Goal: Information Seeking & Learning: Check status

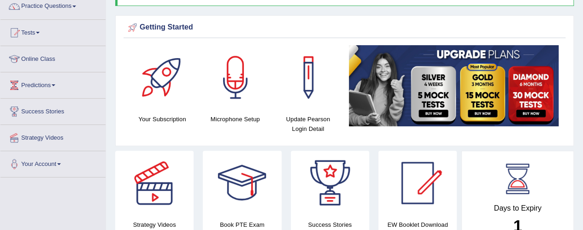
scroll to position [76, 0]
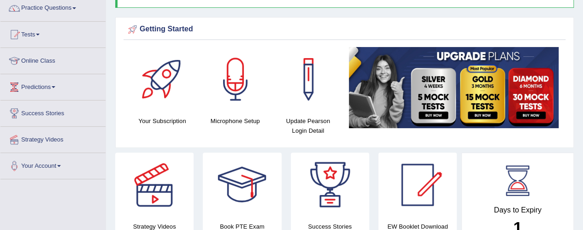
click at [40, 34] on span at bounding box center [38, 35] width 4 height 2
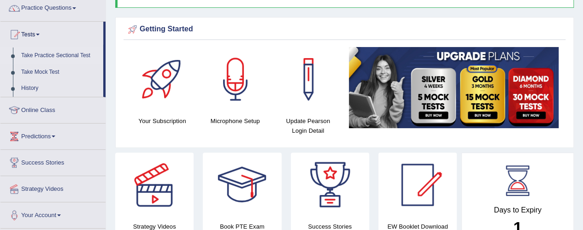
click at [62, 56] on link "Take Practice Sectional Test" at bounding box center [60, 55] width 86 height 17
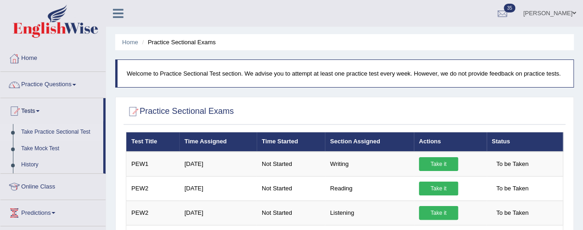
click at [55, 90] on link "Practice Questions" at bounding box center [52, 83] width 105 height 23
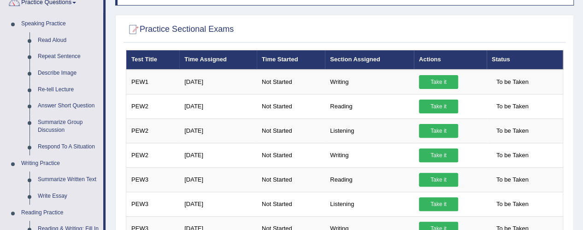
scroll to position [82, 0]
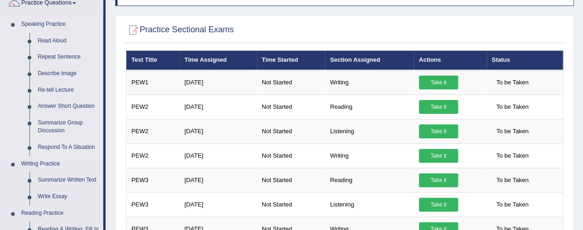
click at [70, 126] on link "Summarize Group Discussion" at bounding box center [69, 127] width 70 height 24
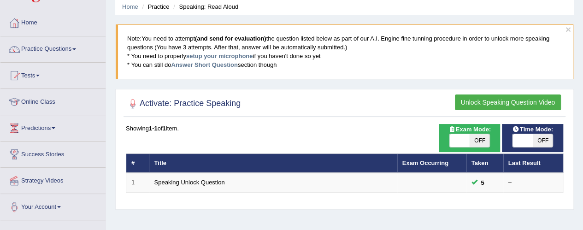
scroll to position [16, 0]
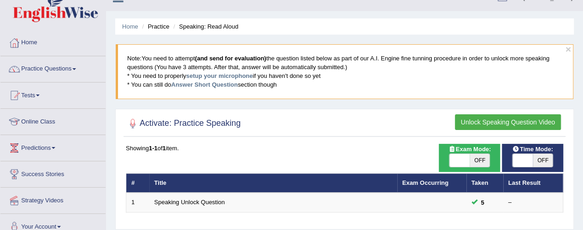
click at [64, 66] on link "Practice Questions" at bounding box center [52, 67] width 105 height 23
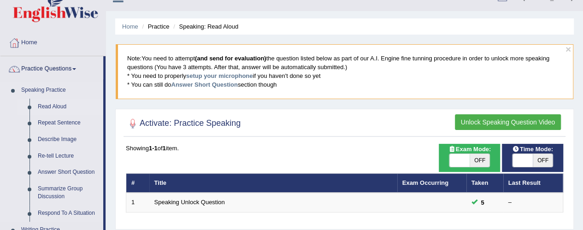
click at [66, 107] on link "Read Aloud" at bounding box center [69, 107] width 70 height 17
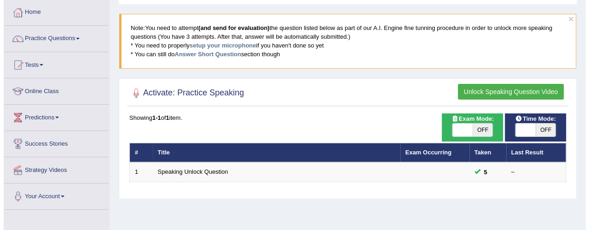
scroll to position [45, 0]
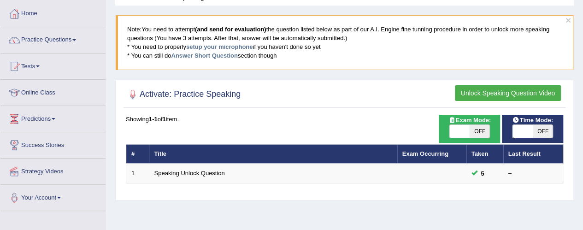
click at [523, 89] on button "Unlock Speaking Question Video" at bounding box center [508, 93] width 106 height 16
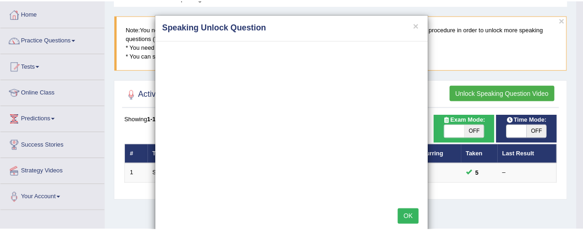
scroll to position [17, 0]
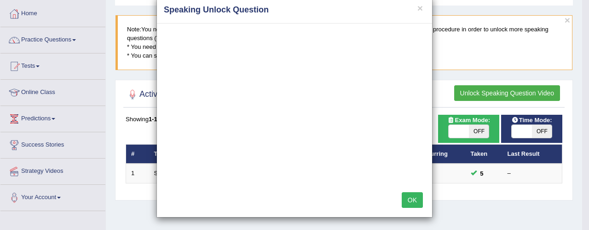
click at [410, 201] on button "OK" at bounding box center [412, 200] width 21 height 16
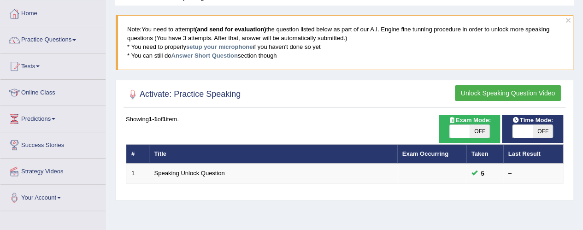
click at [482, 93] on button "Unlock Speaking Question Video" at bounding box center [508, 93] width 106 height 16
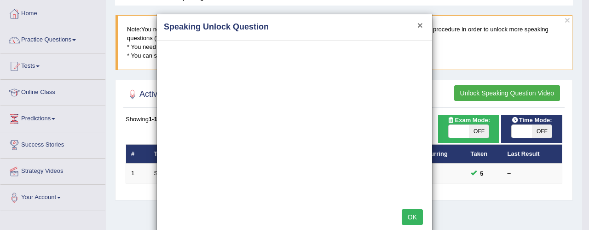
click at [419, 25] on button "×" at bounding box center [421, 25] width 6 height 10
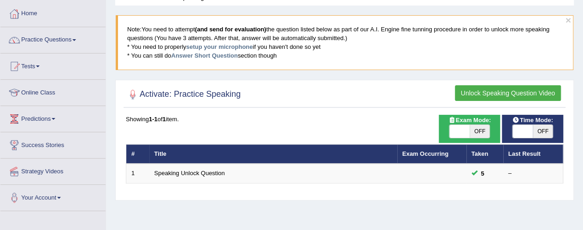
click at [498, 96] on button "Unlock Speaking Question Video" at bounding box center [508, 93] width 106 height 16
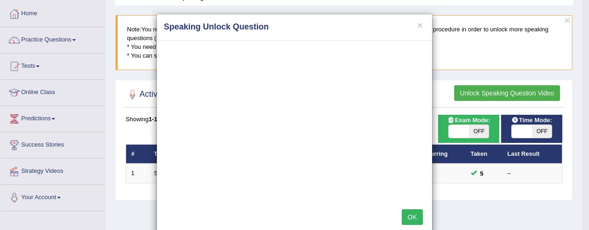
click at [481, 130] on div "× Speaking Unlock Question OK" at bounding box center [294, 115] width 589 height 230
click at [418, 28] on button "×" at bounding box center [421, 25] width 6 height 10
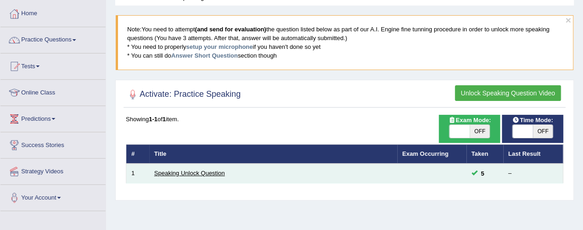
click at [180, 174] on link "Speaking Unlock Question" at bounding box center [189, 172] width 70 height 7
click at [198, 175] on link "Speaking Unlock Question" at bounding box center [189, 172] width 70 height 7
click at [197, 175] on link "Speaking Unlock Question" at bounding box center [189, 172] width 70 height 7
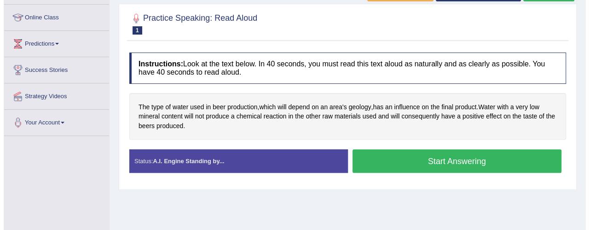
scroll to position [121, 0]
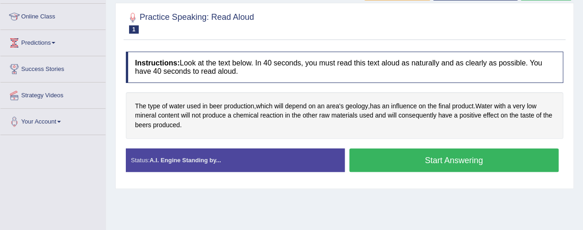
click at [377, 161] on button "Start Answering" at bounding box center [454, 159] width 210 height 23
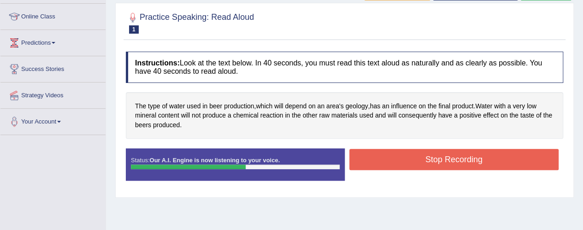
click at [400, 162] on button "Stop Recording" at bounding box center [454, 159] width 210 height 21
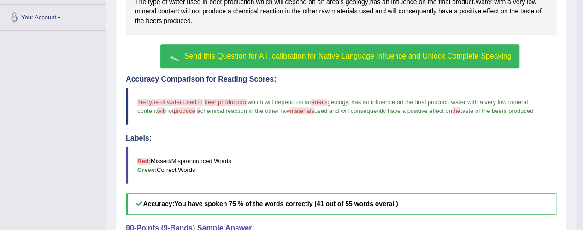
scroll to position [222, 0]
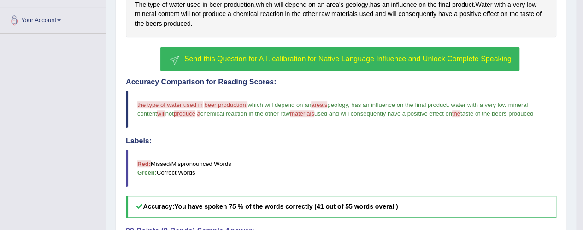
click at [355, 58] on span "Send this Question for A.I. calibration for Native Language Influence and Unloc…" at bounding box center [347, 59] width 327 height 8
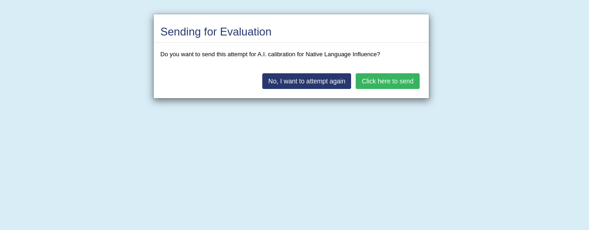
click at [393, 82] on button "Click here to send" at bounding box center [388, 81] width 64 height 16
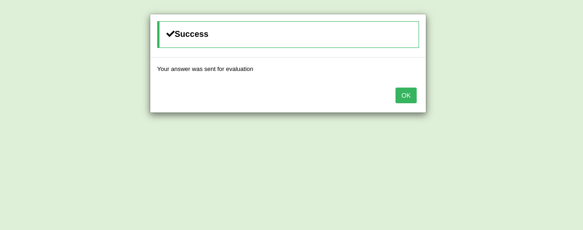
click at [404, 97] on button "OK" at bounding box center [405, 95] width 21 height 16
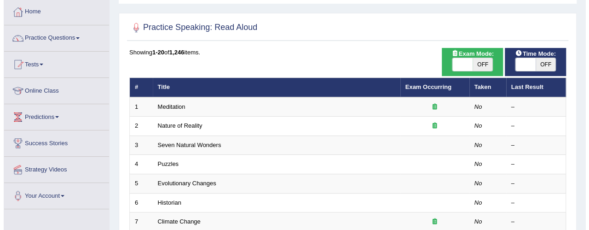
scroll to position [44, 0]
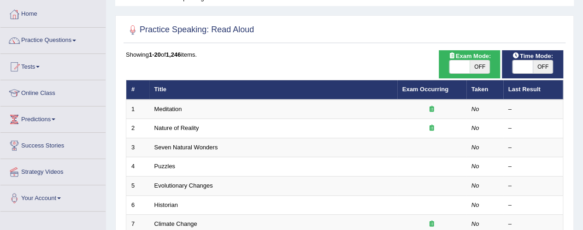
click at [473, 68] on span "OFF" at bounding box center [479, 66] width 20 height 13
checkbox input "true"
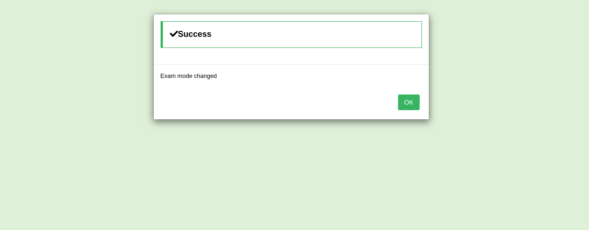
click at [410, 108] on button "OK" at bounding box center [408, 102] width 21 height 16
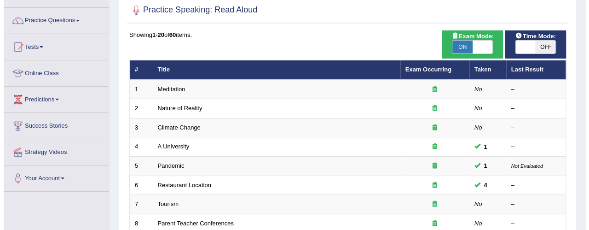
scroll to position [63, 0]
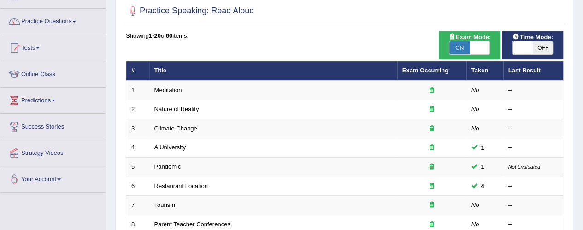
click at [460, 50] on span "ON" at bounding box center [459, 47] width 20 height 13
checkbox input "false"
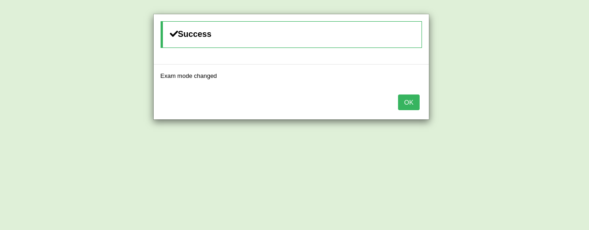
click at [412, 106] on button "OK" at bounding box center [408, 102] width 21 height 16
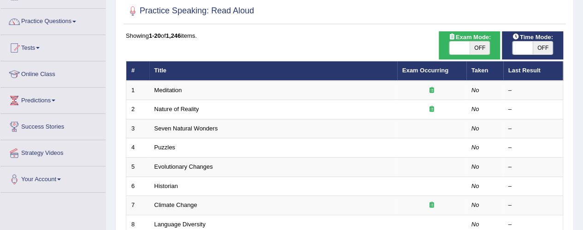
click at [538, 52] on span "OFF" at bounding box center [542, 47] width 20 height 13
checkbox input "true"
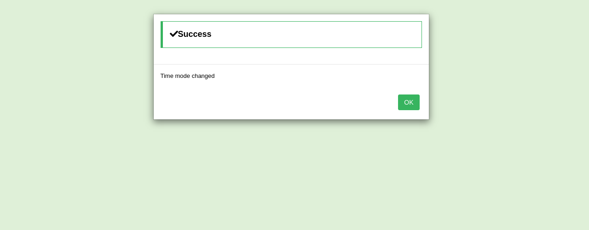
click at [422, 86] on div "Time mode changed" at bounding box center [291, 75] width 275 height 23
click at [418, 106] on button "OK" at bounding box center [408, 102] width 21 height 16
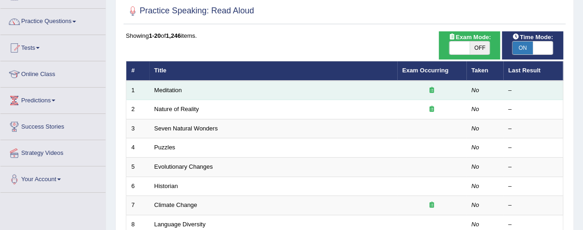
click at [239, 85] on td "Meditation" at bounding box center [273, 90] width 248 height 19
click at [252, 90] on td "Meditation" at bounding box center [273, 90] width 248 height 19
click at [175, 87] on link "Meditation" at bounding box center [168, 90] width 28 height 7
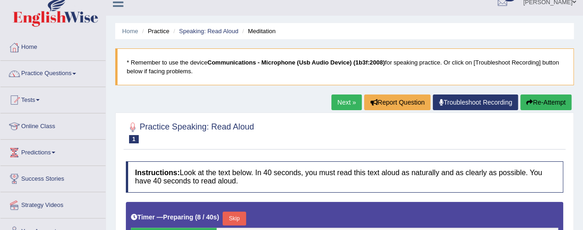
scroll to position [8, 0]
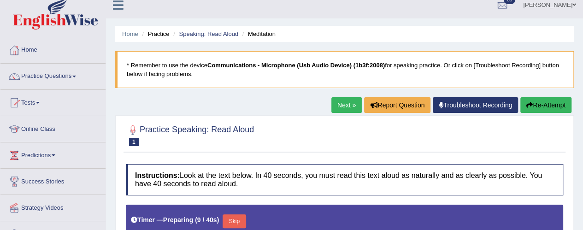
click at [50, 79] on link "Practice Questions" at bounding box center [52, 75] width 105 height 23
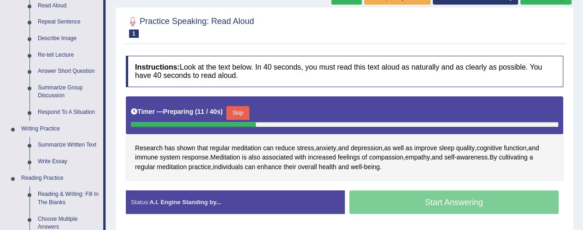
scroll to position [117, 0]
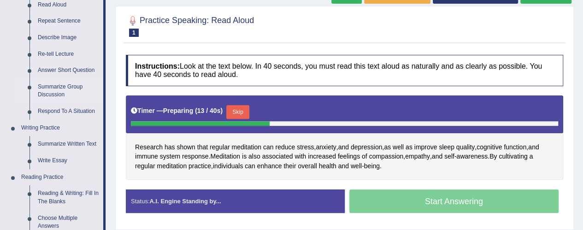
click at [53, 93] on link "Summarize Group Discussion" at bounding box center [69, 91] width 70 height 24
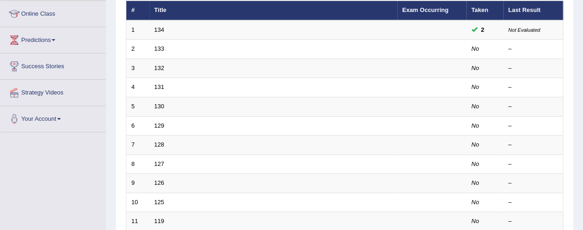
scroll to position [123, 0]
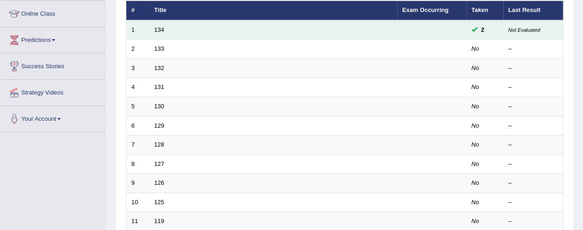
click at [224, 35] on td "134" at bounding box center [273, 29] width 248 height 19
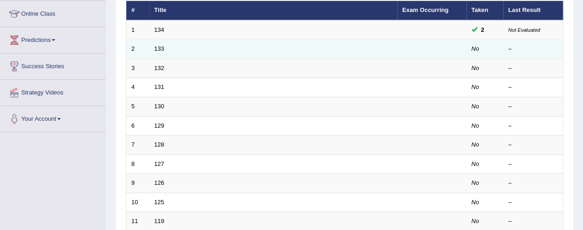
click at [234, 50] on td "133" at bounding box center [273, 49] width 248 height 19
click at [174, 51] on td "133" at bounding box center [273, 49] width 248 height 19
click at [170, 54] on td "133" at bounding box center [273, 49] width 248 height 19
click at [156, 49] on link "133" at bounding box center [159, 48] width 10 height 7
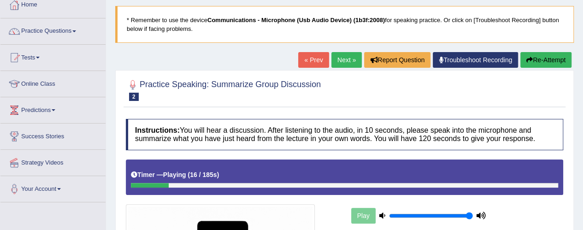
scroll to position [56, 0]
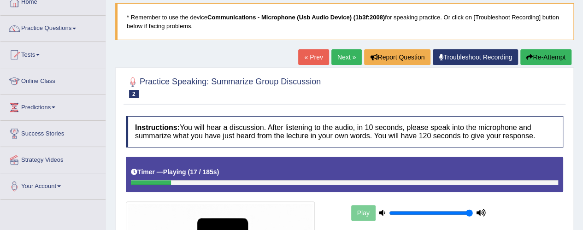
click at [34, 31] on link "Practice Questions" at bounding box center [52, 27] width 105 height 23
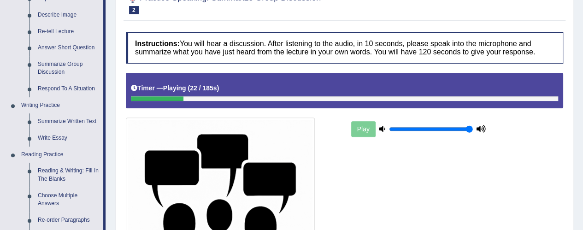
scroll to position [140, 0]
click at [76, 88] on link "Respond To A Situation" at bounding box center [69, 89] width 70 height 17
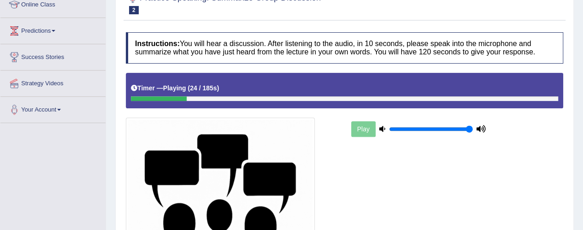
scroll to position [167, 0]
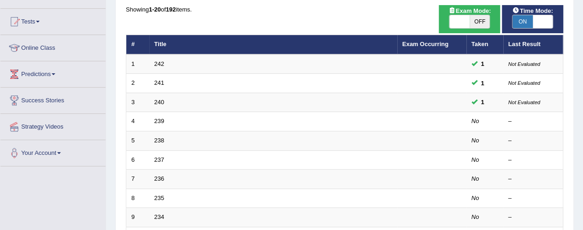
scroll to position [94, 0]
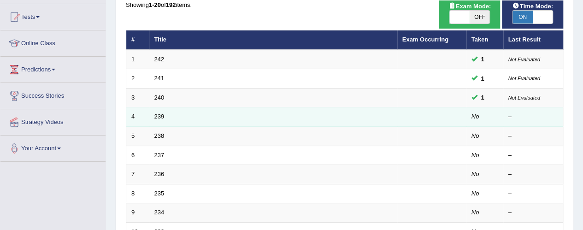
click at [147, 119] on td "4" at bounding box center [137, 116] width 23 height 19
click at [146, 120] on td "4" at bounding box center [137, 116] width 23 height 19
click at [145, 122] on td "4" at bounding box center [137, 116] width 23 height 19
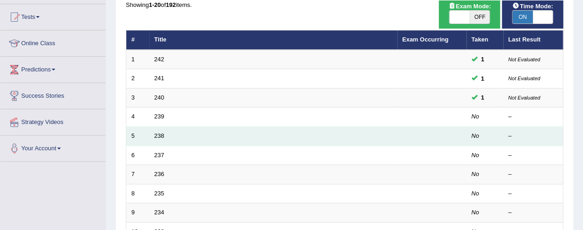
click at [146, 127] on td "5" at bounding box center [137, 136] width 23 height 19
click at [155, 135] on link "238" at bounding box center [159, 135] width 10 height 7
click at [157, 136] on link "238" at bounding box center [159, 135] width 10 height 7
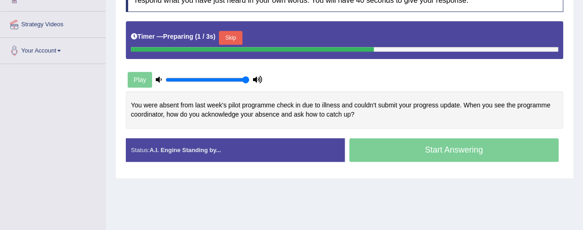
scroll to position [194, 0]
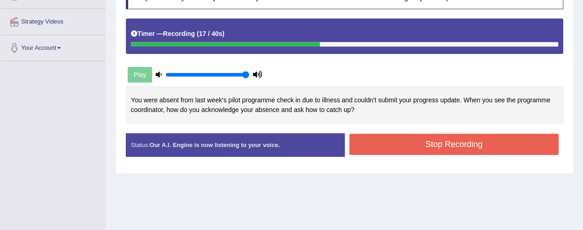
click at [413, 146] on button "Stop Recording" at bounding box center [454, 144] width 210 height 21
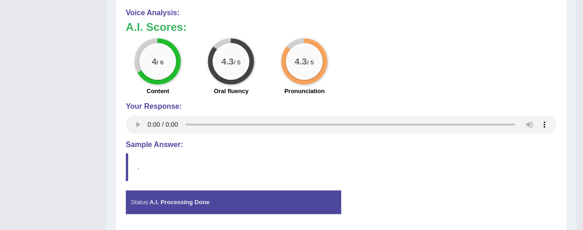
scroll to position [437, 0]
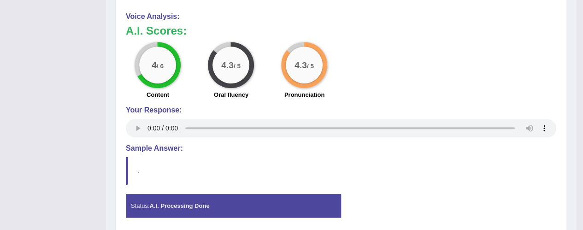
click at [157, 146] on h4 "Sample Answer:" at bounding box center [341, 148] width 430 height 8
click at [169, 147] on h4 "Sample Answer:" at bounding box center [341, 148] width 430 height 8
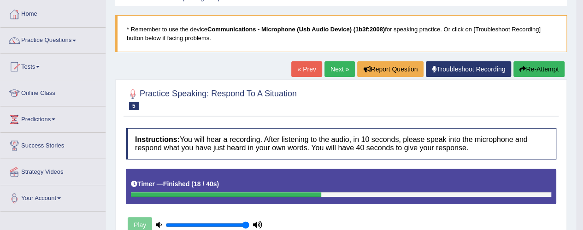
scroll to position [43, 0]
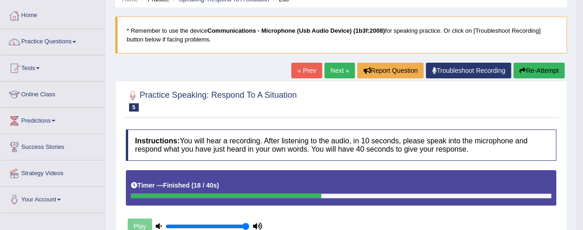
click at [61, 41] on link "Practice Questions" at bounding box center [52, 40] width 105 height 23
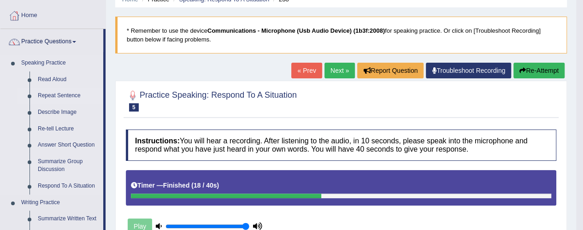
click at [61, 96] on link "Repeat Sentence" at bounding box center [69, 95] width 70 height 17
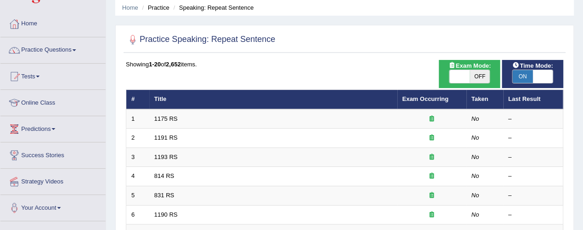
scroll to position [31, 0]
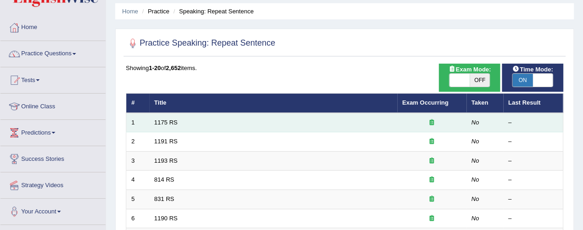
click at [195, 122] on td "1175 RS" at bounding box center [273, 122] width 248 height 19
click at [176, 121] on link "1175 RS" at bounding box center [165, 122] width 23 height 7
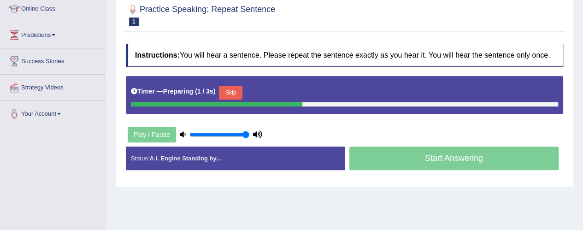
scroll to position [141, 0]
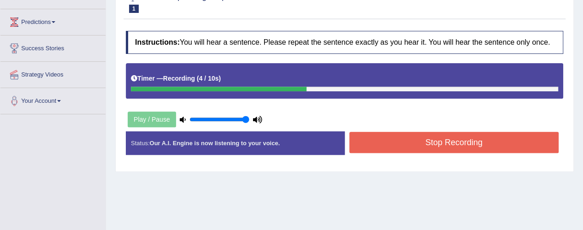
click at [404, 147] on button "Stop Recording" at bounding box center [454, 142] width 210 height 21
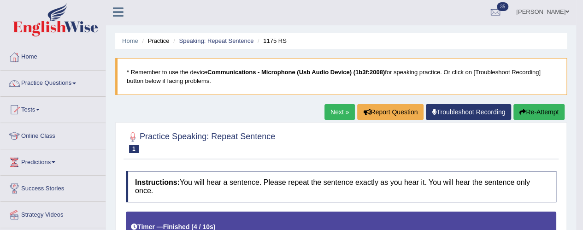
scroll to position [0, 0]
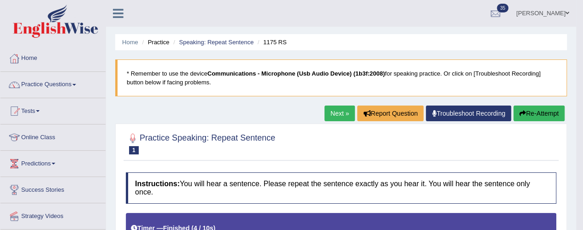
click at [59, 85] on link "Practice Questions" at bounding box center [52, 83] width 105 height 23
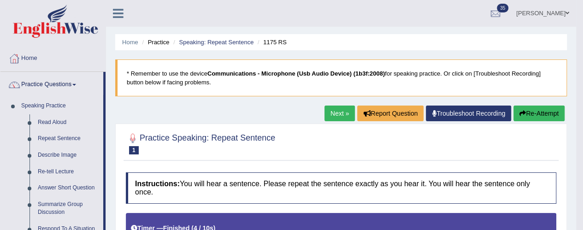
click at [62, 87] on link "Practice Questions" at bounding box center [51, 83] width 103 height 23
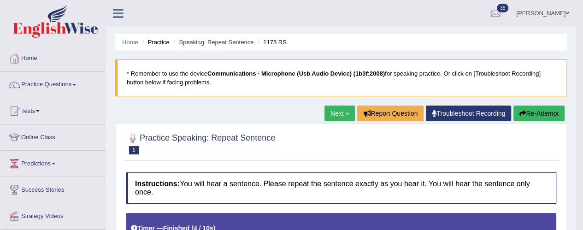
click at [34, 115] on link "Tests" at bounding box center [52, 109] width 105 height 23
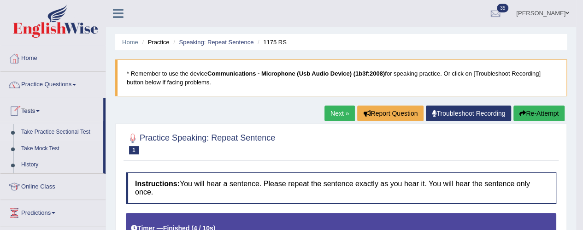
click at [58, 130] on link "Take Practice Sectional Test" at bounding box center [60, 132] width 86 height 17
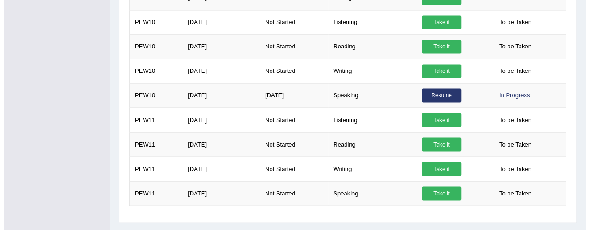
scroll to position [758, 0]
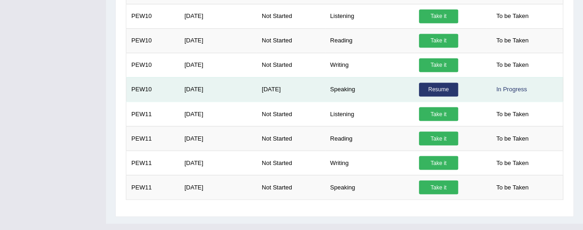
click at [437, 83] on link "Resume" at bounding box center [438, 89] width 39 height 14
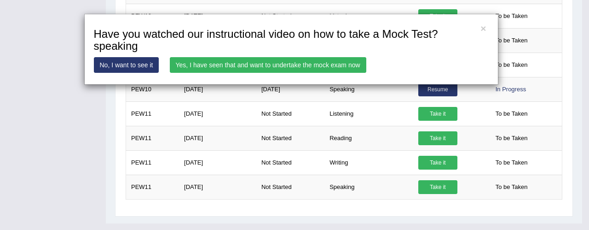
click at [292, 65] on link "Yes, I have seen that and want to undertake the mock exam now" at bounding box center [268, 65] width 197 height 16
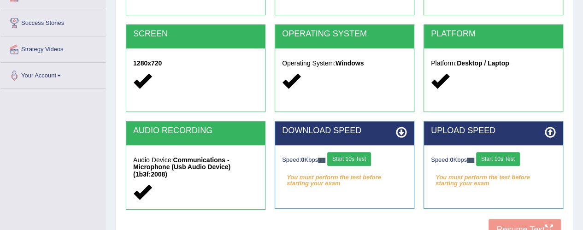
scroll to position [253, 0]
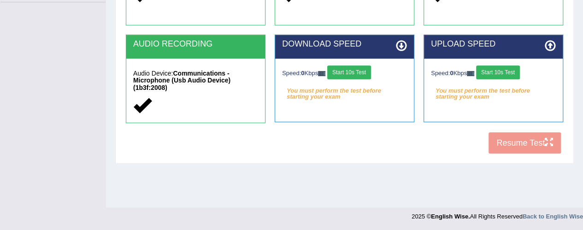
click at [353, 71] on button "Start 10s Test" at bounding box center [349, 72] width 44 height 14
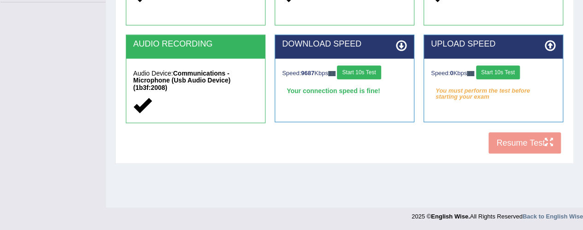
click at [501, 72] on button "Start 10s Test" at bounding box center [498, 72] width 44 height 14
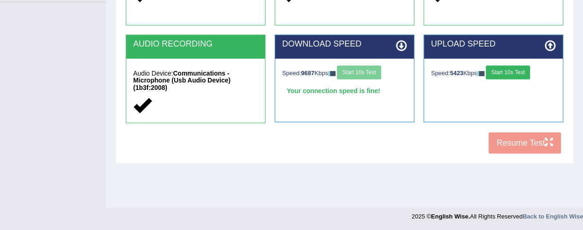
click at [509, 145] on div "COOKIES Cookies Enabled JAVASCRIPT Javascript Enabled BROWSER Browser: Chrome S…" at bounding box center [344, -1] width 442 height 317
click at [516, 70] on button "Start 10s Test" at bounding box center [507, 72] width 44 height 14
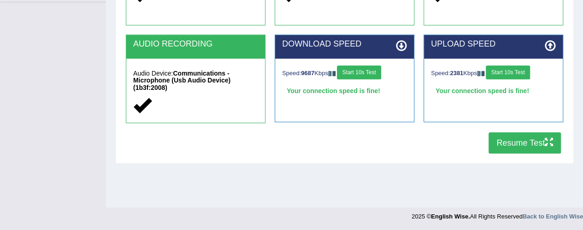
click at [517, 147] on button "Resume Test" at bounding box center [524, 142] width 72 height 21
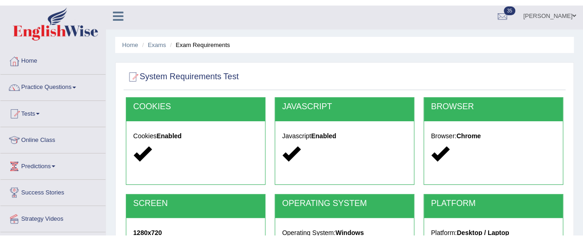
scroll to position [0, 0]
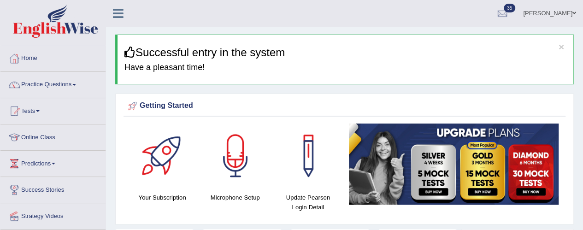
click at [31, 114] on link "Tests" at bounding box center [52, 109] width 105 height 23
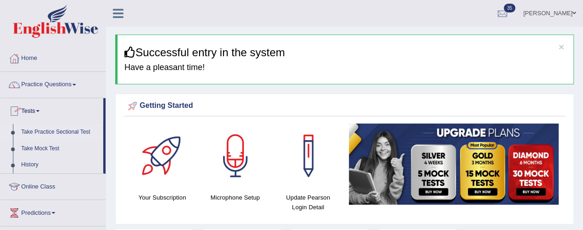
click at [61, 135] on link "Take Practice Sectional Test" at bounding box center [60, 132] width 86 height 17
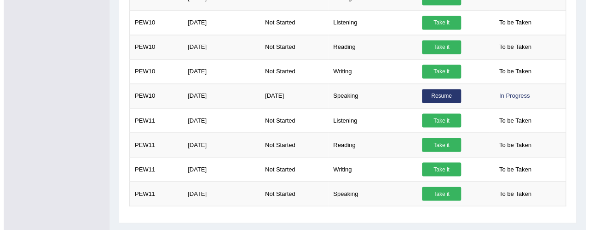
scroll to position [768, 0]
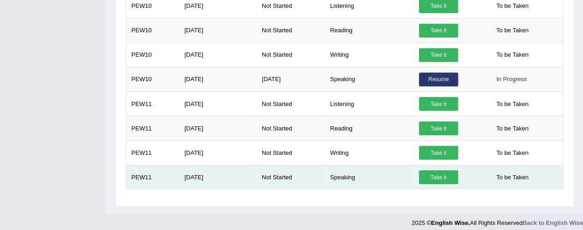
click at [355, 174] on td "Speaking" at bounding box center [369, 176] width 89 height 24
click at [338, 175] on td "Speaking" at bounding box center [369, 176] width 89 height 24
click at [341, 172] on td "Speaking" at bounding box center [369, 176] width 89 height 24
click at [348, 170] on td "Speaking" at bounding box center [369, 176] width 89 height 24
click at [346, 170] on td "Speaking" at bounding box center [369, 176] width 89 height 24
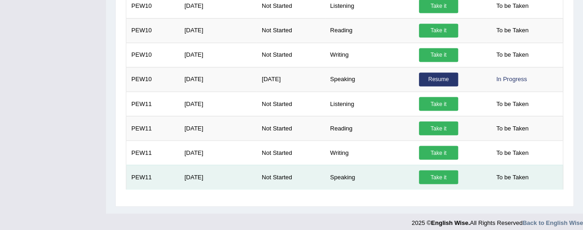
click at [434, 173] on link "Take it" at bounding box center [438, 177] width 39 height 14
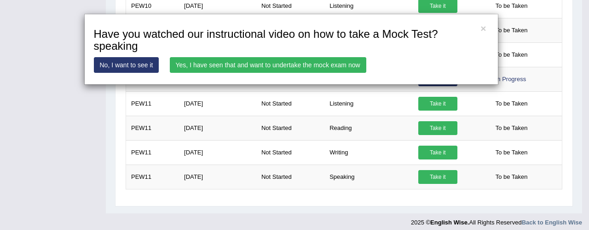
click at [249, 67] on link "Yes, I have seen that and want to undertake the mock exam now" at bounding box center [268, 65] width 197 height 16
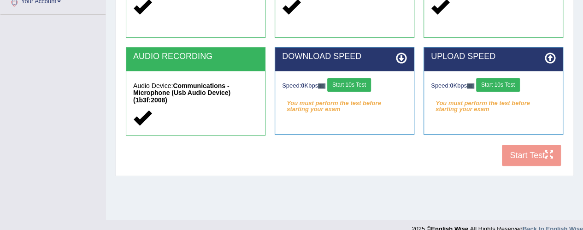
scroll to position [253, 0]
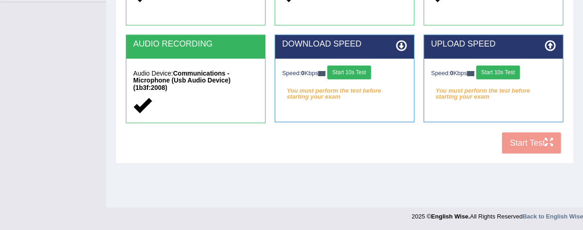
click at [360, 74] on button "Start 10s Test" at bounding box center [349, 72] width 44 height 14
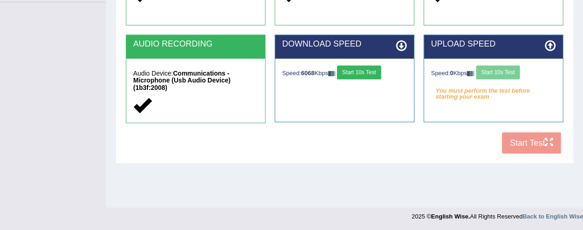
click at [497, 73] on div "Speed: 0 Kbps Start 10s Test" at bounding box center [493, 73] width 125 height 16
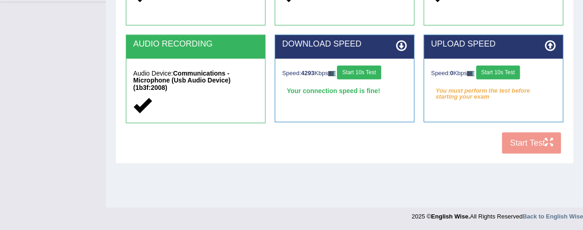
click at [501, 71] on button "Start 10s Test" at bounding box center [498, 72] width 44 height 14
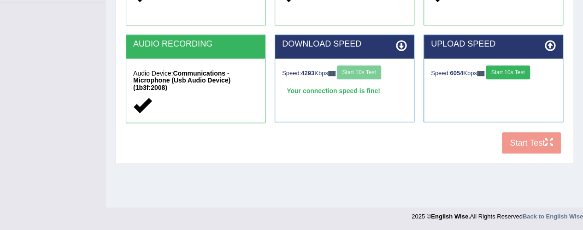
click at [523, 146] on div "COOKIES Cookies Enabled JAVASCRIPT Javascript Enabled BROWSER Browser: Chrome S…" at bounding box center [344, -1] width 442 height 317
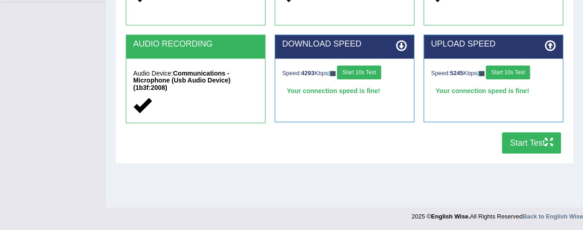
click at [518, 141] on button "Start Test" at bounding box center [530, 142] width 59 height 21
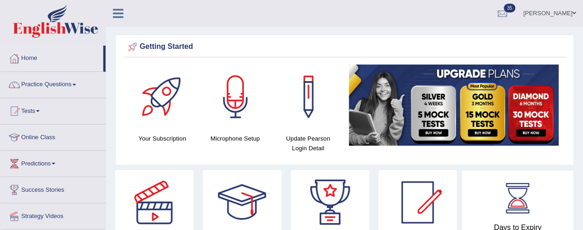
click at [43, 87] on link "Practice Questions" at bounding box center [52, 83] width 105 height 23
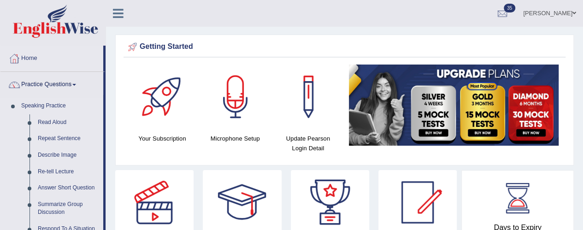
click at [37, 109] on link "Speaking Practice" at bounding box center [60, 106] width 86 height 17
click at [36, 86] on link "Practice Questions" at bounding box center [51, 83] width 103 height 23
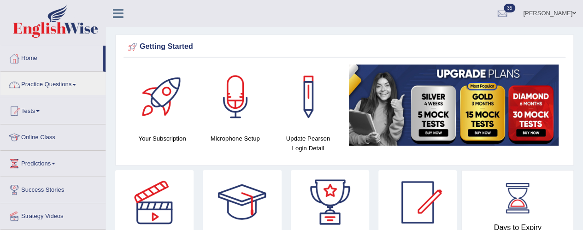
click at [31, 113] on link "Tests" at bounding box center [52, 109] width 105 height 23
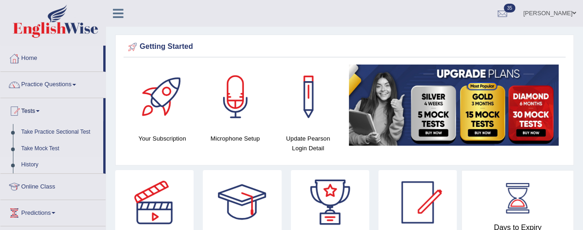
click at [29, 164] on link "History" at bounding box center [60, 165] width 86 height 17
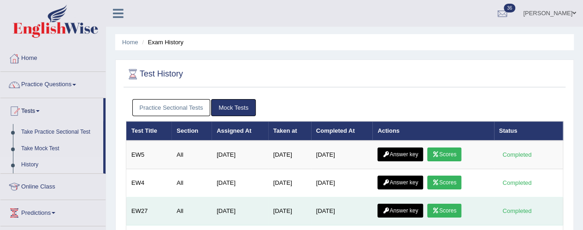
click at [157, 209] on td "EW27" at bounding box center [149, 211] width 46 height 28
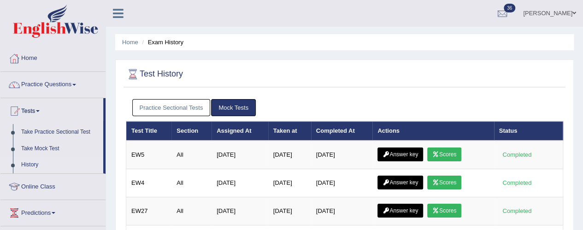
click at [146, 107] on link "Practice Sectional Tests" at bounding box center [171, 107] width 78 height 17
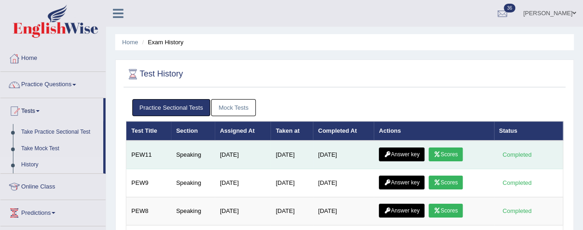
click at [440, 152] on icon at bounding box center [436, 155] width 7 height 6
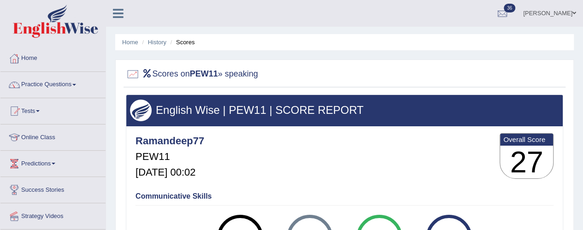
click at [154, 46] on li "History" at bounding box center [153, 42] width 27 height 9
click at [155, 43] on link "History" at bounding box center [157, 42] width 18 height 7
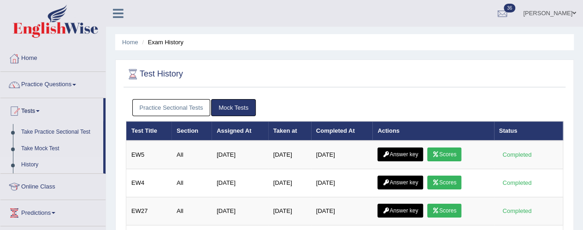
click at [173, 110] on link "Practice Sectional Tests" at bounding box center [171, 107] width 78 height 17
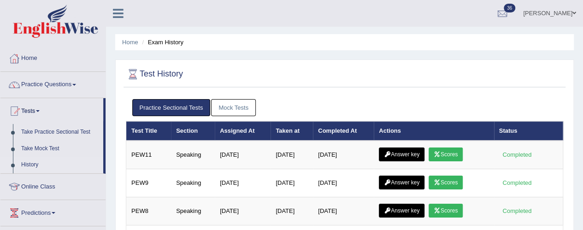
click at [172, 107] on link "Practice Sectional Tests" at bounding box center [171, 107] width 78 height 17
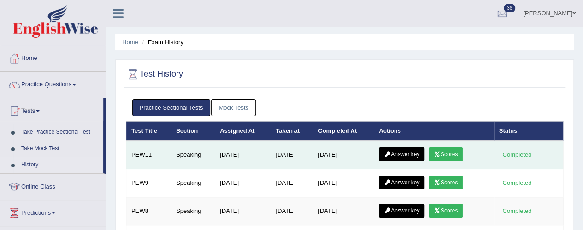
click at [401, 157] on link "Answer key" at bounding box center [402, 154] width 46 height 14
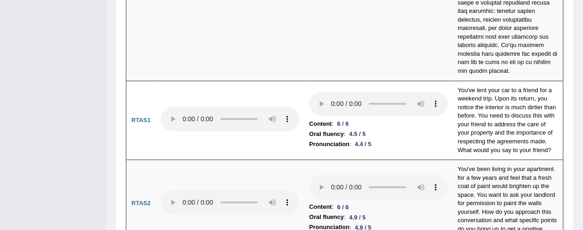
scroll to position [3682, 0]
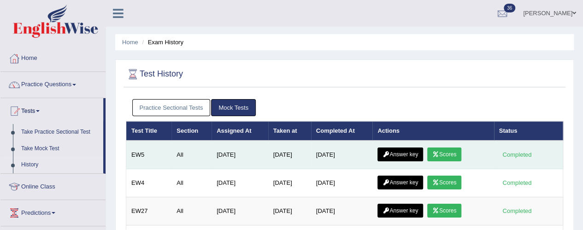
click at [439, 152] on icon at bounding box center [435, 155] width 7 height 6
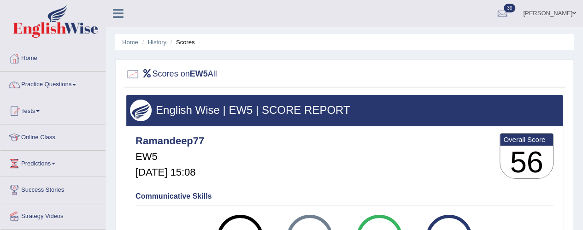
click at [160, 48] on ul "Home History Scores" at bounding box center [344, 42] width 458 height 16
click at [154, 43] on link "History" at bounding box center [157, 42] width 18 height 7
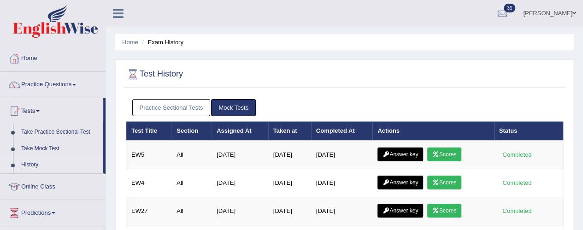
click at [163, 111] on link "Practice Sectional Tests" at bounding box center [171, 107] width 78 height 17
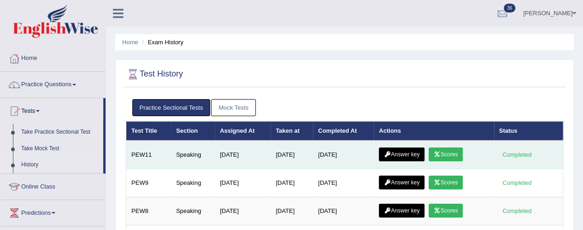
click at [403, 157] on link "Answer key" at bounding box center [402, 154] width 46 height 14
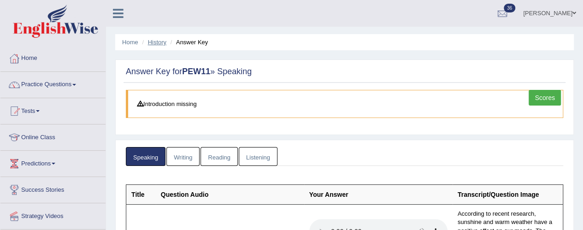
click at [159, 45] on link "History" at bounding box center [157, 42] width 18 height 7
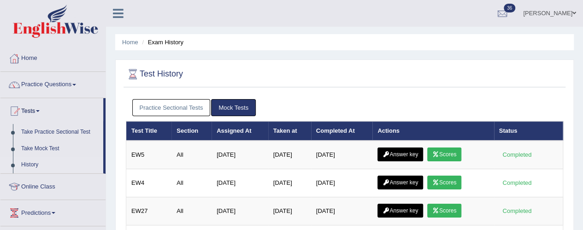
click at [169, 105] on link "Practice Sectional Tests" at bounding box center [171, 107] width 78 height 17
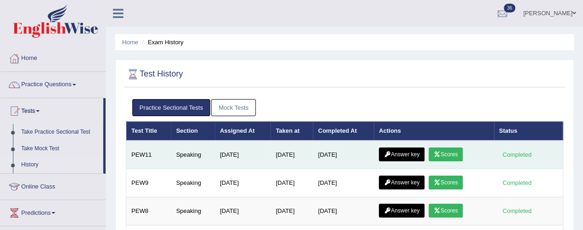
click at [440, 155] on icon at bounding box center [436, 155] width 7 height 6
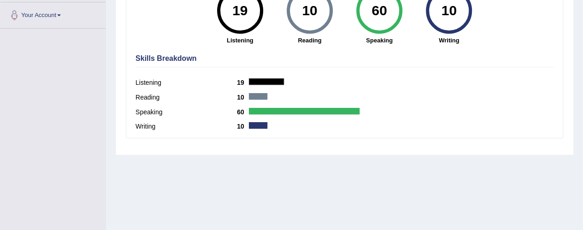
scroll to position [236, 0]
